Goal: Book appointment/travel/reservation

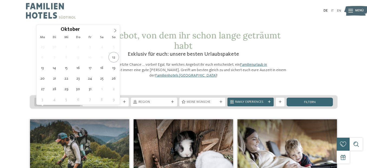
click at [75, 106] on div "Anreise" at bounding box center [57, 102] width 46 height 9
type div "[DATE]"
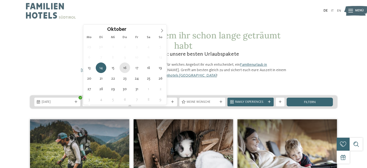
type div "[DATE]"
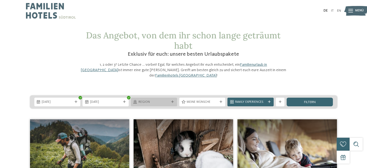
click at [159, 104] on span "Region" at bounding box center [153, 102] width 31 height 4
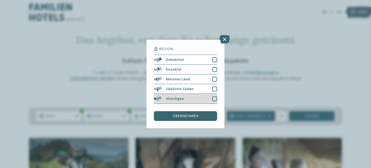
click at [216, 99] on div at bounding box center [214, 98] width 5 height 5
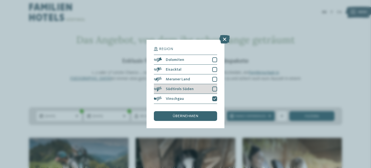
click at [214, 89] on div at bounding box center [214, 89] width 5 height 5
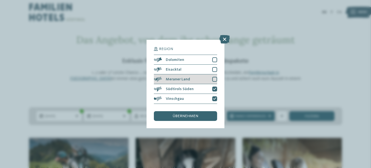
click at [213, 81] on div at bounding box center [214, 79] width 5 height 5
click at [194, 111] on div "Region Dolomiten [GEOGRAPHIC_DATA]" at bounding box center [185, 84] width 63 height 74
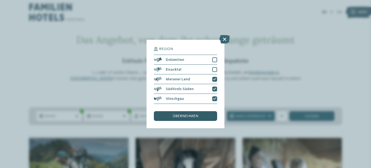
click at [193, 114] on div "übernehmen" at bounding box center [185, 116] width 63 height 10
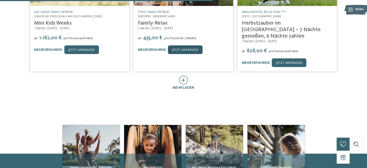
scroll to position [218, 0]
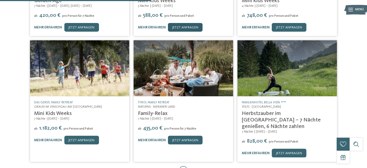
click at [191, 32] on link "jetzt anfragen" at bounding box center [185, 27] width 35 height 9
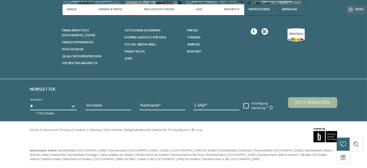
scroll to position [1723, 0]
click at [95, 37] on span "Familienhotels [GEOGRAPHIC_DATA]" at bounding box center [78, 33] width 33 height 8
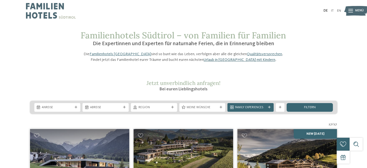
click at [226, 62] on link "Urlaub in [GEOGRAPHIC_DATA] mit Kindern" at bounding box center [240, 60] width 72 height 4
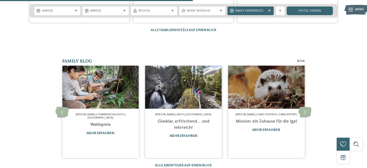
scroll to position [270, 0]
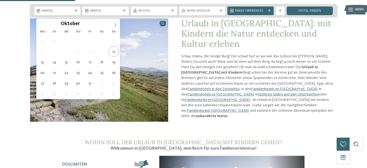
click at [65, 13] on span "Anreise" at bounding box center [57, 11] width 31 height 4
type div "[DATE]"
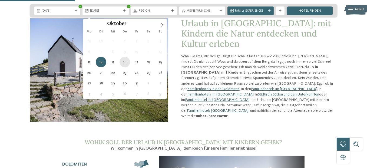
type div "[DATE]"
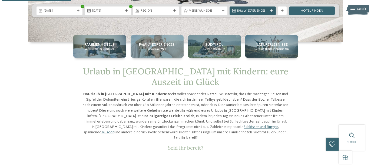
scroll to position [0, 0]
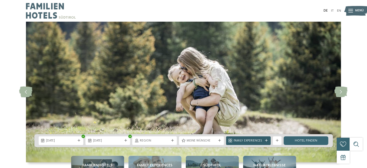
click at [265, 139] on icon at bounding box center [266, 140] width 3 height 3
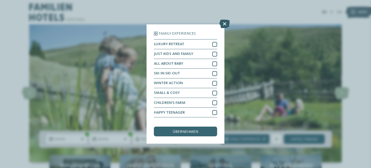
click at [224, 26] on icon at bounding box center [224, 23] width 11 height 9
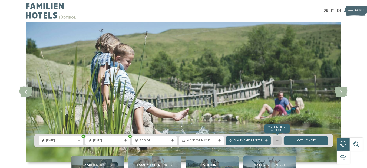
click at [275, 140] on div at bounding box center [277, 140] width 4 height 3
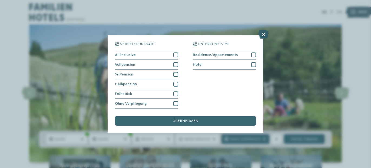
click at [267, 35] on icon at bounding box center [263, 34] width 11 height 9
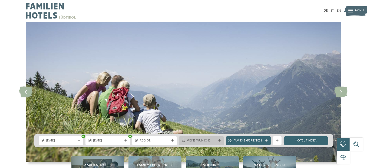
click at [218, 139] on icon at bounding box center [219, 140] width 3 height 3
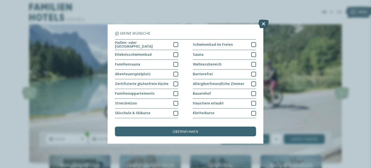
click at [267, 25] on icon at bounding box center [263, 23] width 11 height 9
